Goal: Task Accomplishment & Management: Use online tool/utility

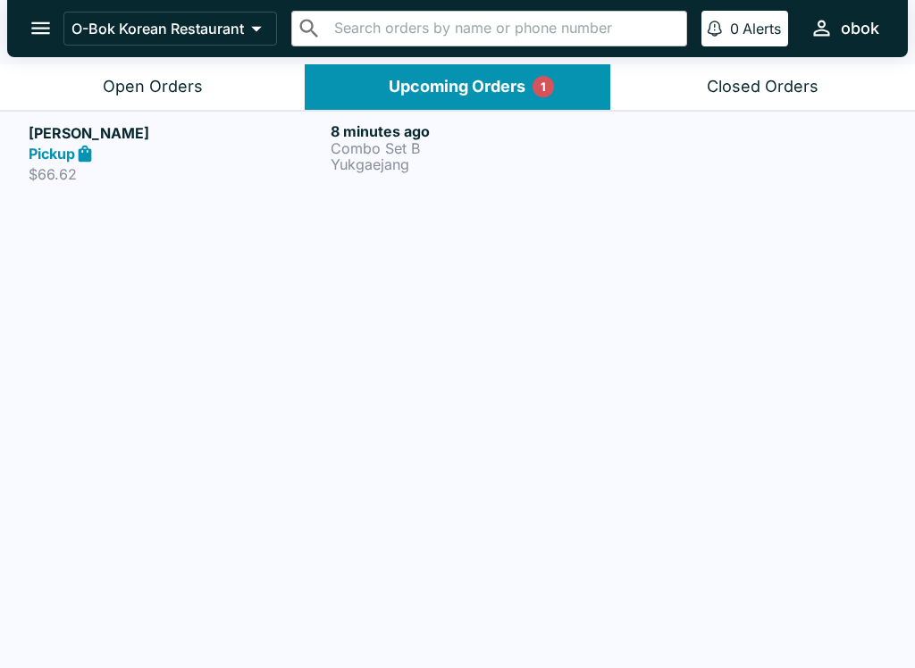
click at [425, 145] on p "Combo Set B" at bounding box center [478, 148] width 295 height 16
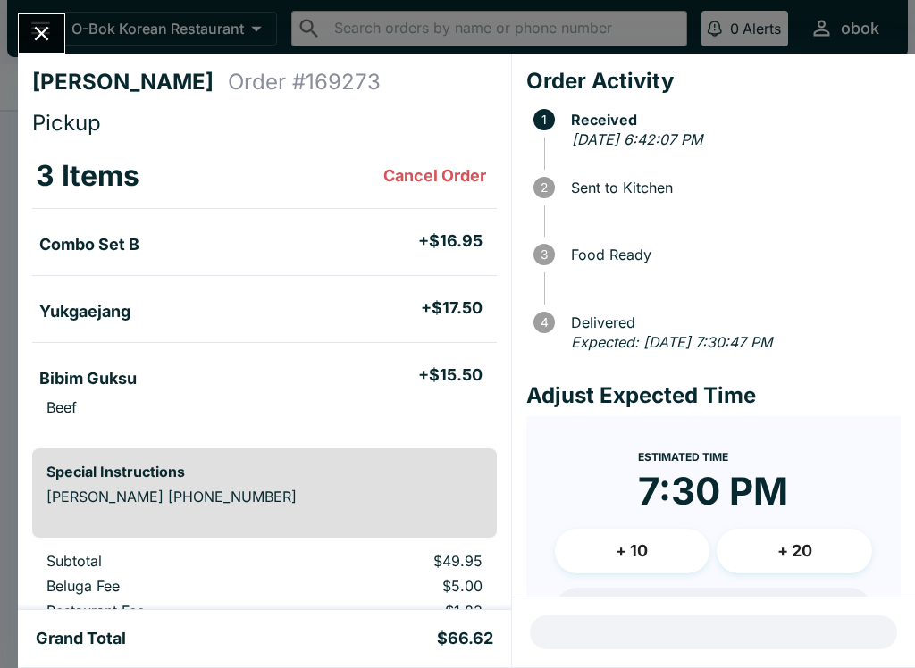
click at [48, 29] on icon "Close" at bounding box center [42, 34] width 14 height 14
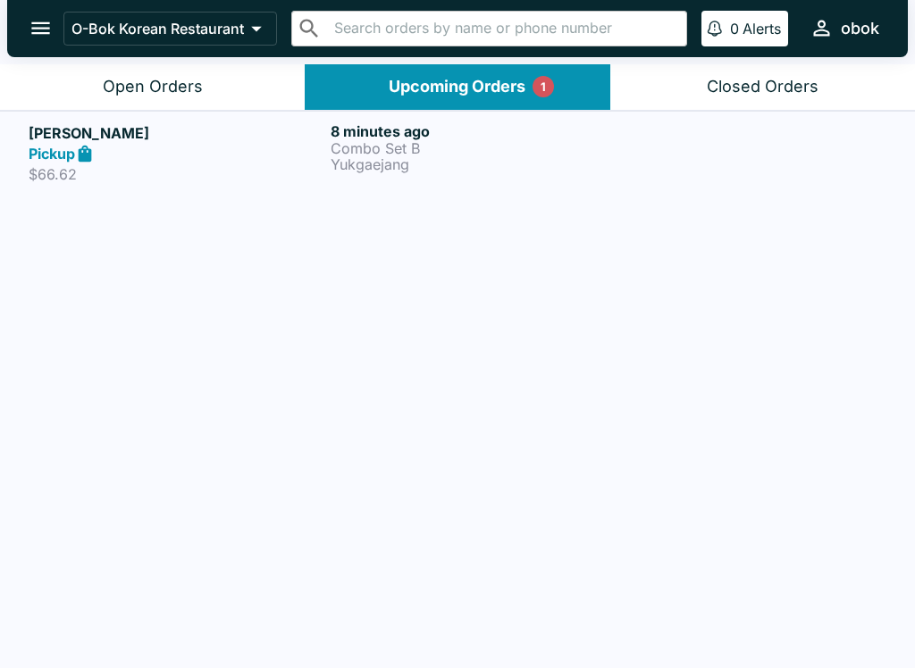
click at [147, 106] on button "Open Orders" at bounding box center [152, 87] width 305 height 46
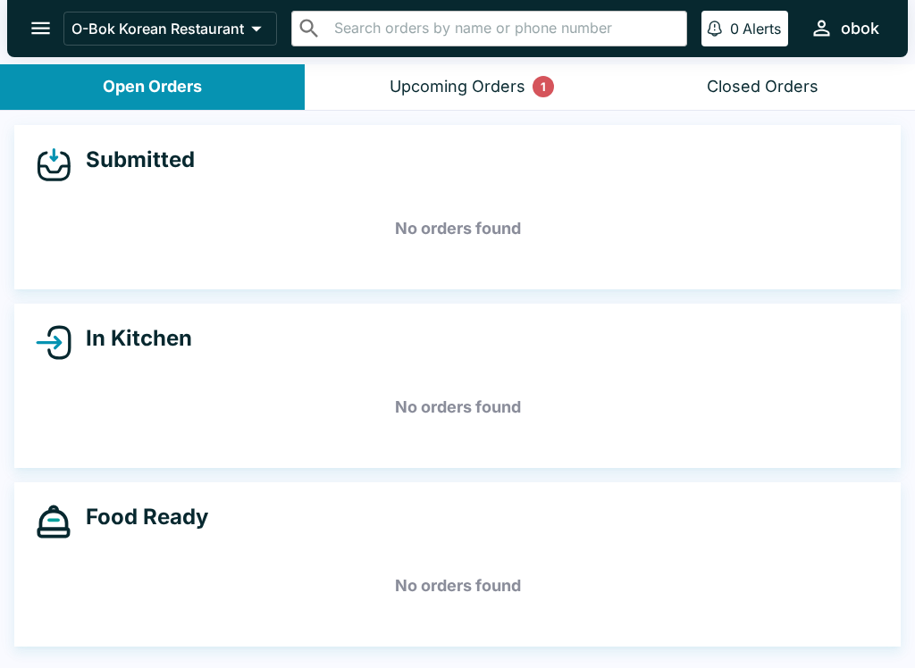
click at [433, 87] on div "Upcoming Orders 1" at bounding box center [458, 87] width 136 height 21
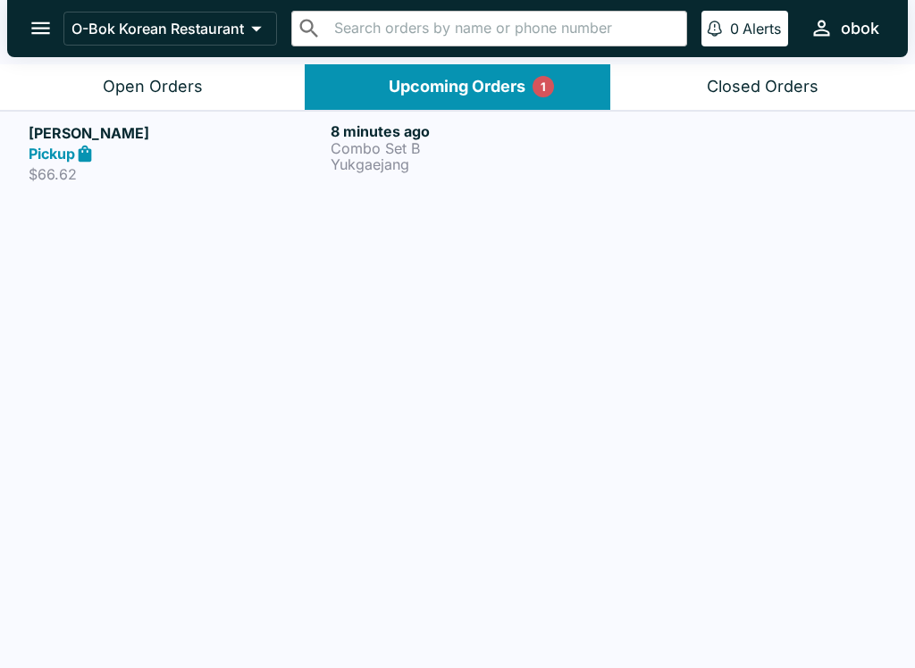
click at [118, 95] on div "Open Orders" at bounding box center [153, 87] width 100 height 21
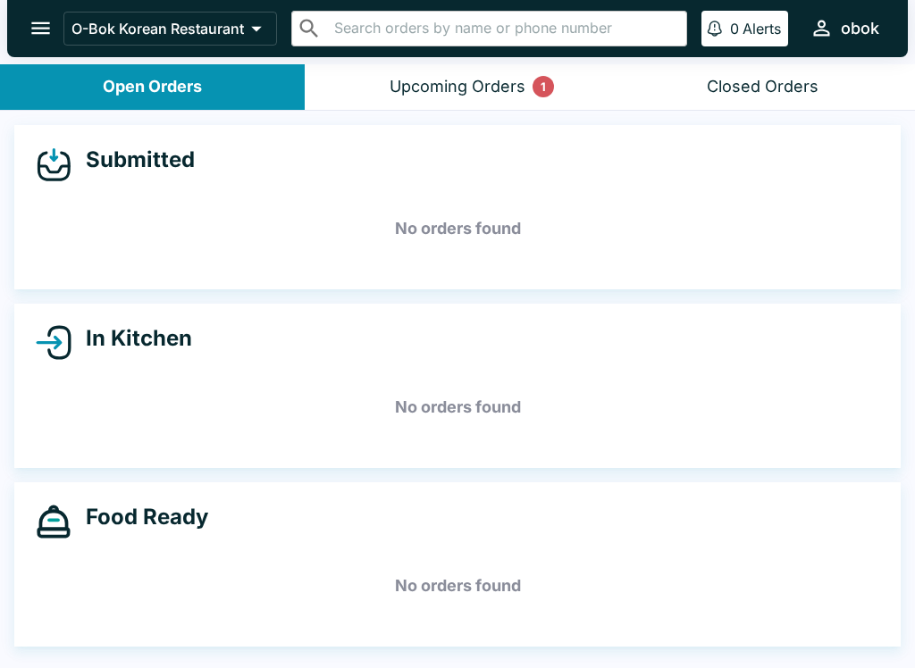
click at [491, 97] on button "Upcoming Orders 1" at bounding box center [457, 87] width 305 height 46
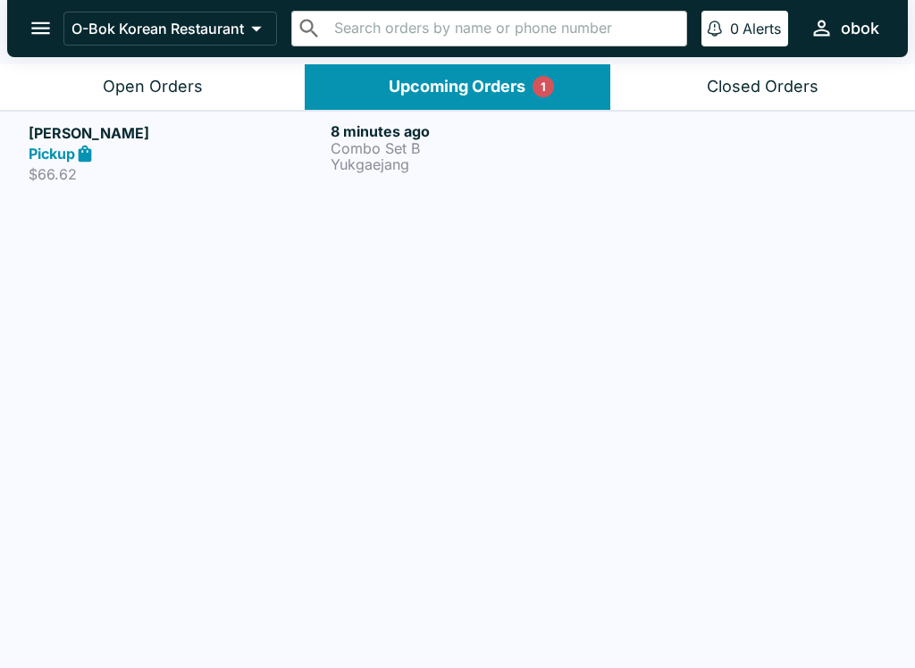
click at [395, 144] on p "Combo Set B" at bounding box center [478, 148] width 295 height 16
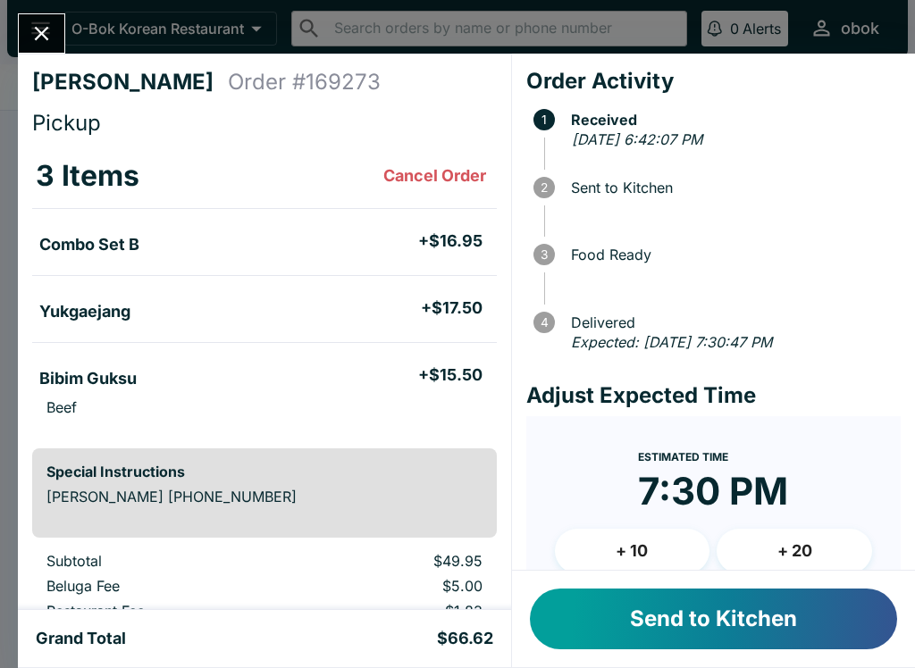
click at [764, 619] on button "Send to Kitchen" at bounding box center [713, 619] width 367 height 61
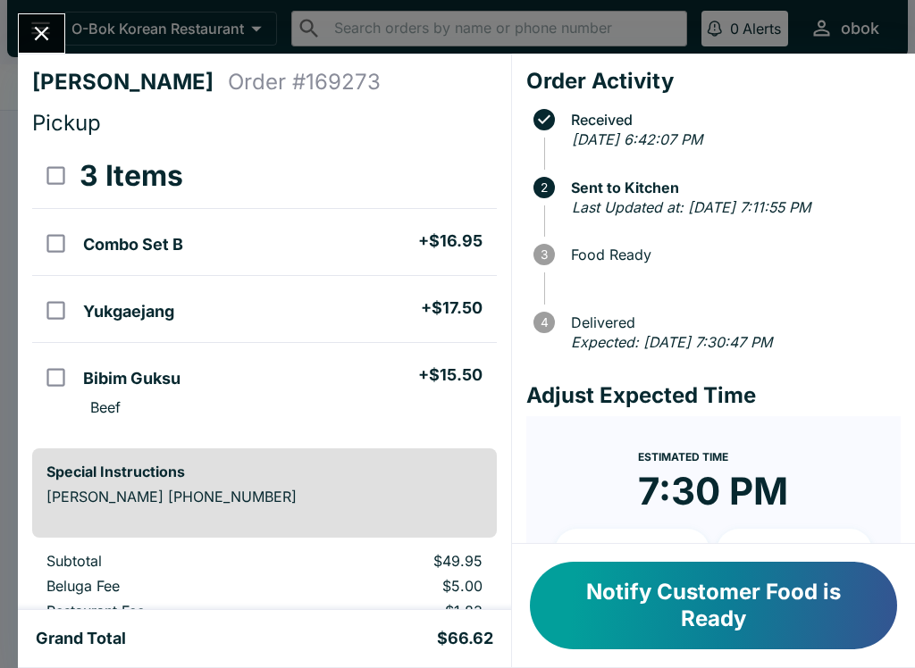
click at [751, 611] on button "Notify Customer Food is Ready" at bounding box center [713, 606] width 367 height 88
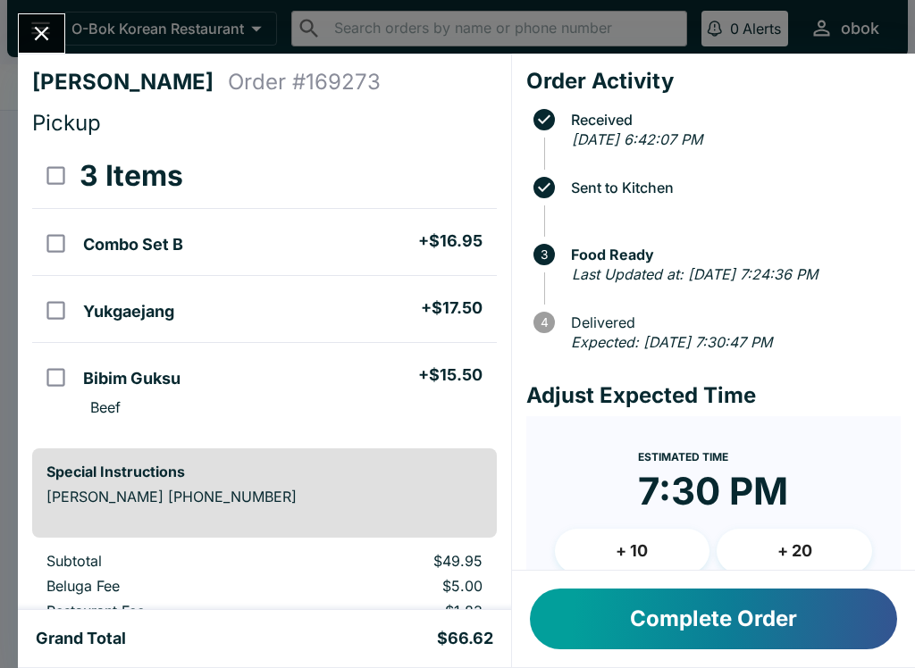
click at [710, 634] on button "Complete Order" at bounding box center [713, 619] width 367 height 61
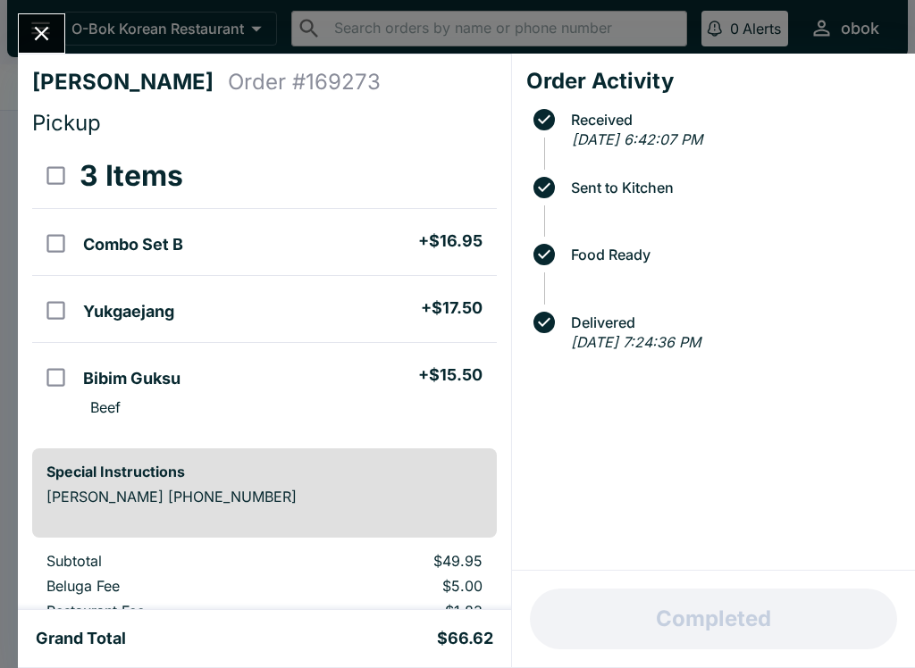
scroll to position [-1, 0]
click at [55, 20] on button "Close" at bounding box center [42, 33] width 46 height 38
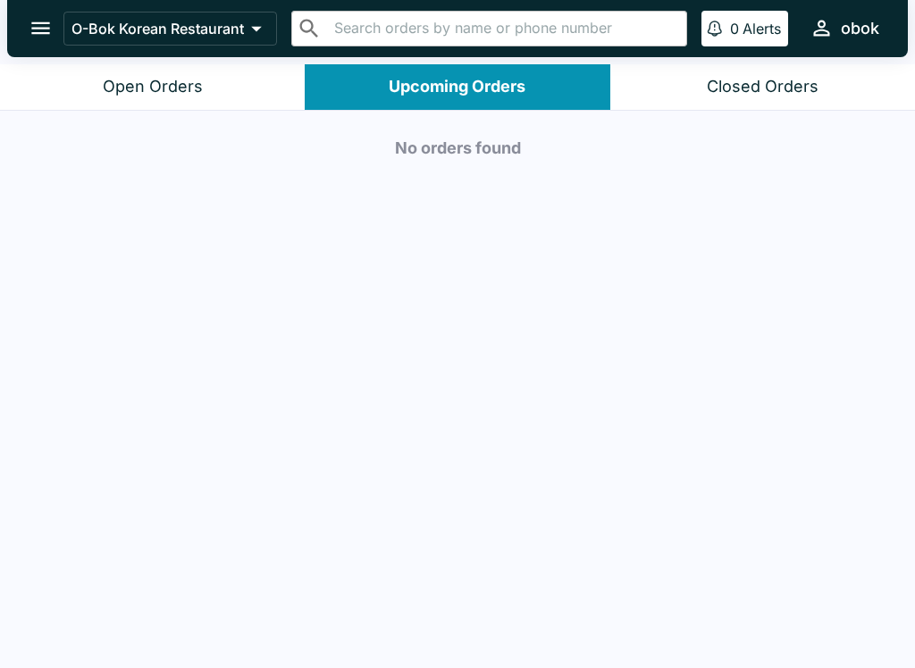
click at [105, 77] on div "Open Orders" at bounding box center [153, 87] width 100 height 21
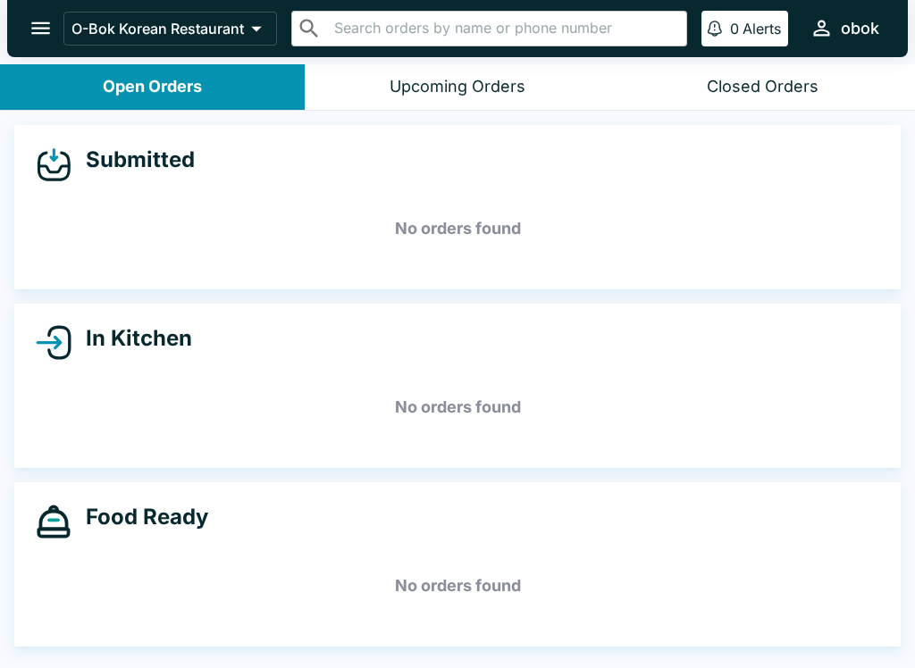
click at [783, 78] on div "Closed Orders" at bounding box center [763, 87] width 112 height 21
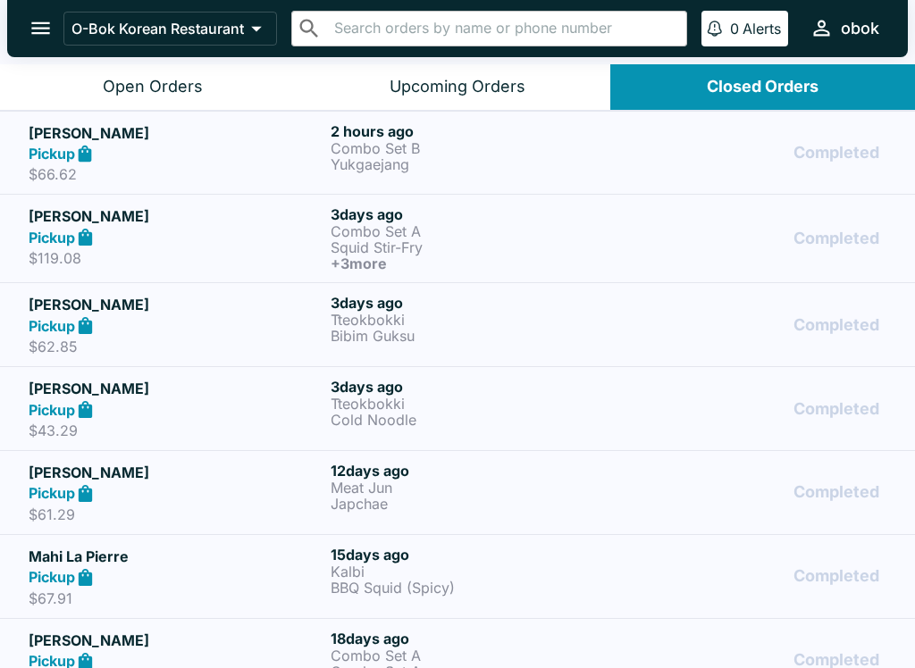
click at [454, 145] on p "Combo Set B" at bounding box center [478, 148] width 295 height 16
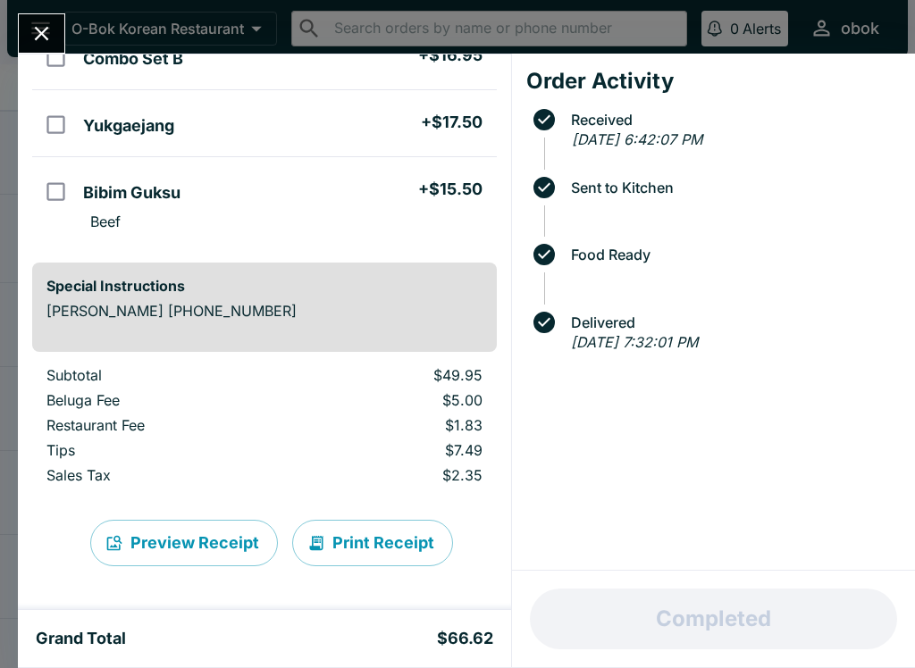
scroll to position [186, 0]
click at [37, 14] on button "Close" at bounding box center [42, 33] width 46 height 38
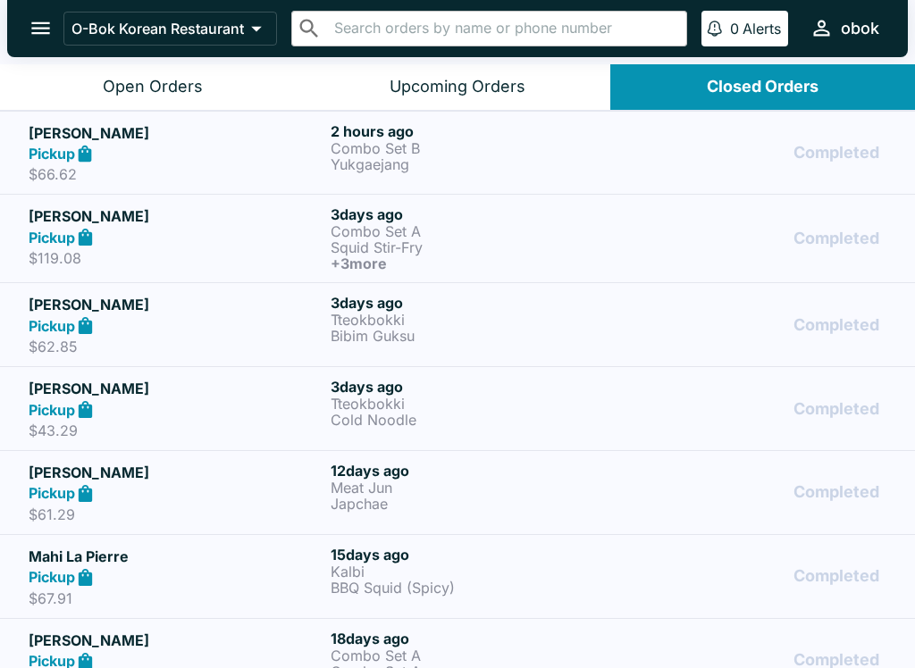
click at [178, 82] on div "Open Orders" at bounding box center [153, 87] width 100 height 21
